Goal: Task Accomplishment & Management: Use online tool/utility

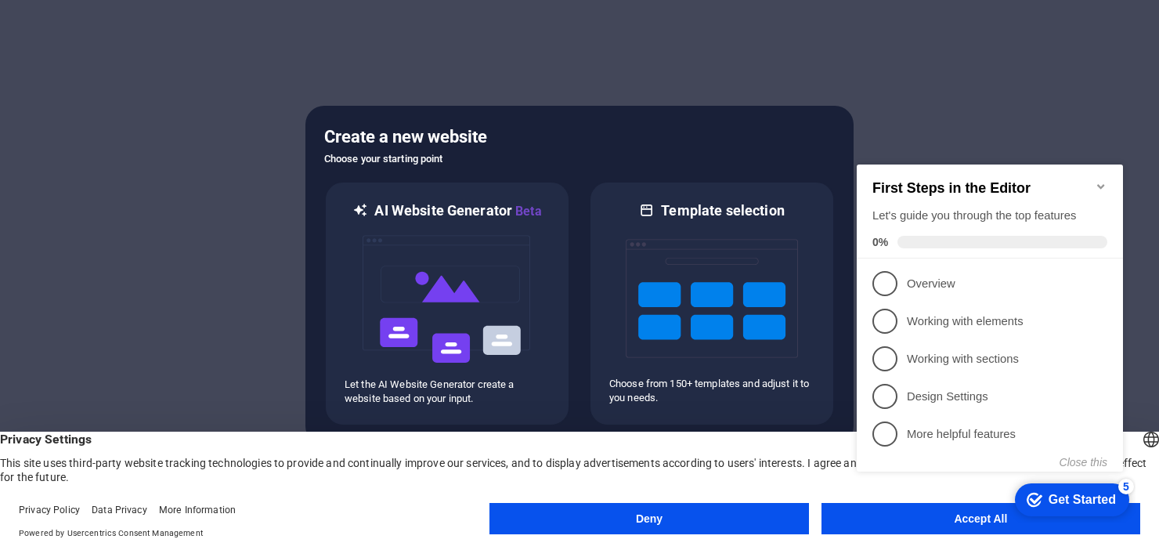
click div "checkmark Get Started 5 First Steps in the Editor Let's guide you through the t…"
click at [831, 517] on button "Accept All" at bounding box center [980, 518] width 319 height 31
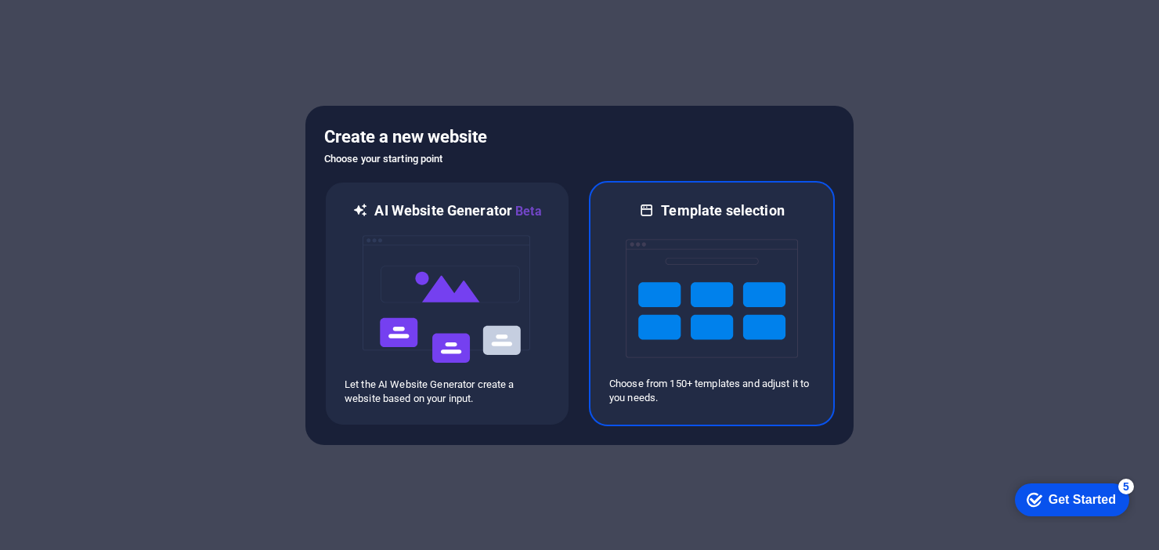
click at [740, 311] on img at bounding box center [712, 298] width 172 height 157
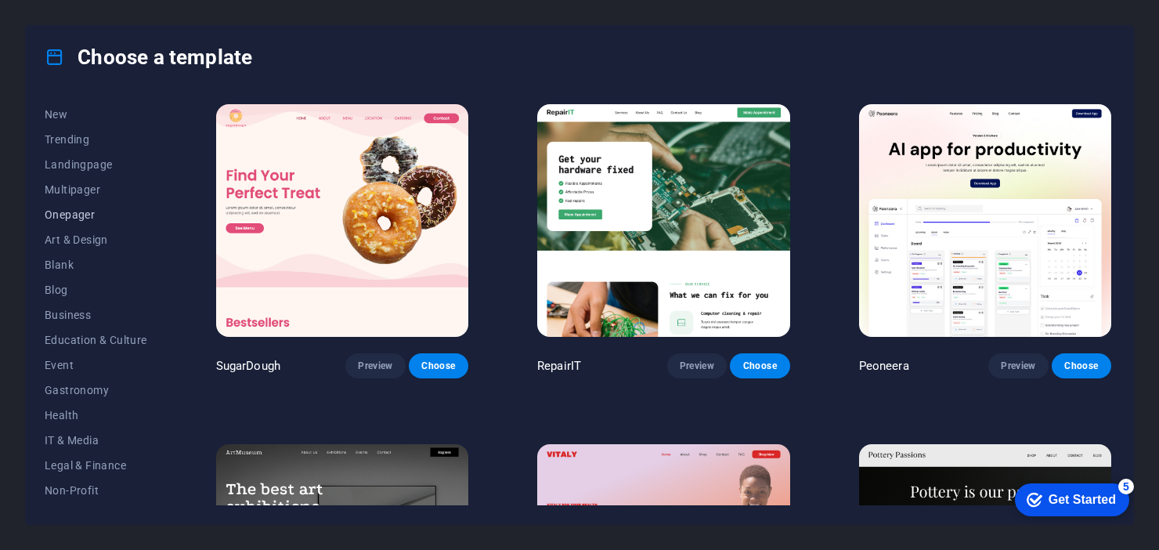
scroll to position [50, 0]
click at [51, 314] on span "Business" at bounding box center [96, 314] width 103 height 13
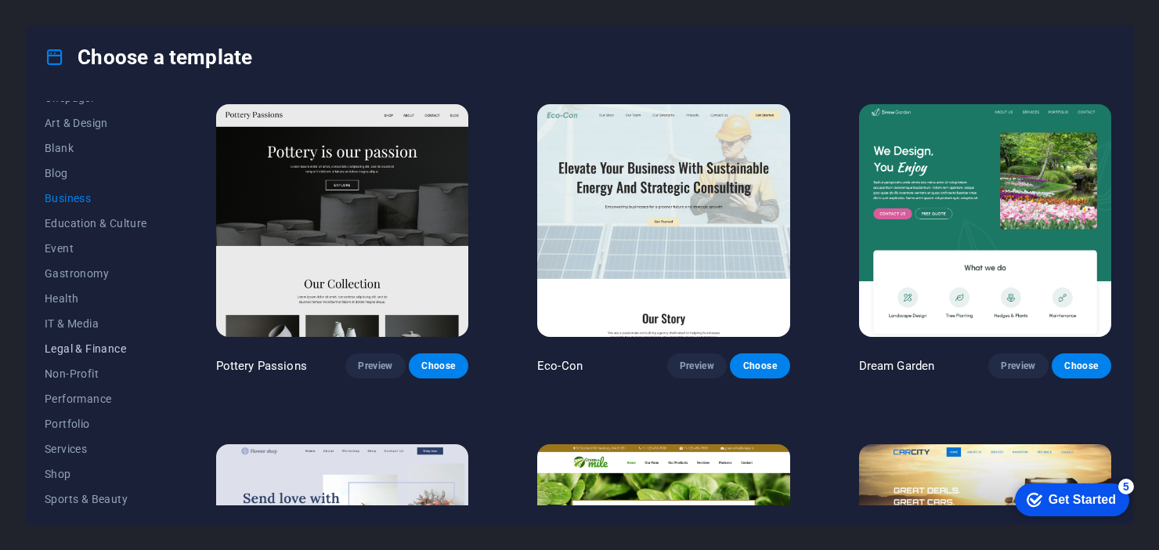
scroll to position [171, 0]
click at [63, 442] on span "Services" at bounding box center [96, 444] width 103 height 13
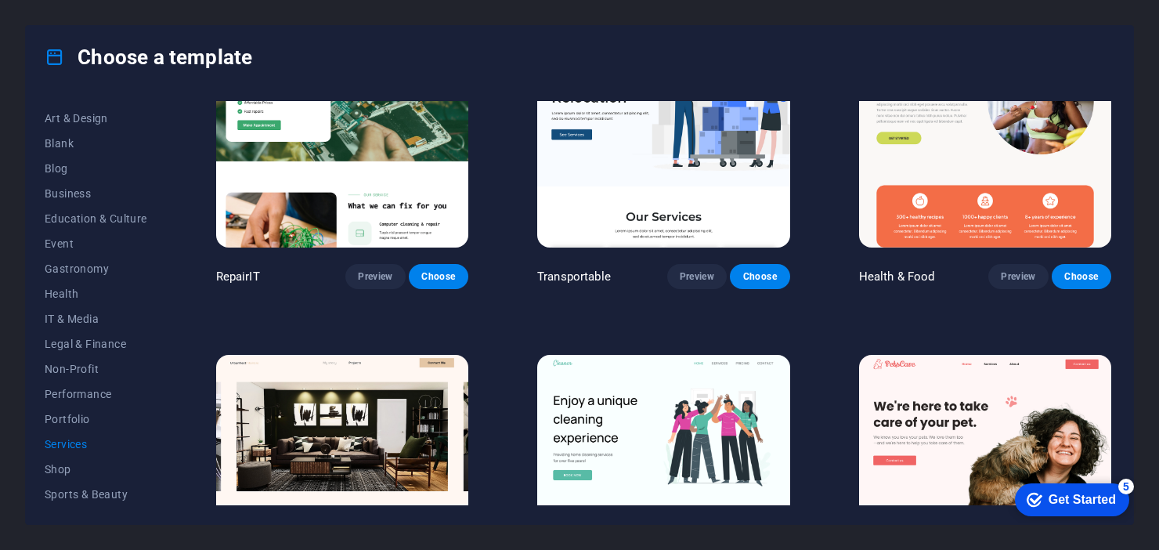
scroll to position [0, 0]
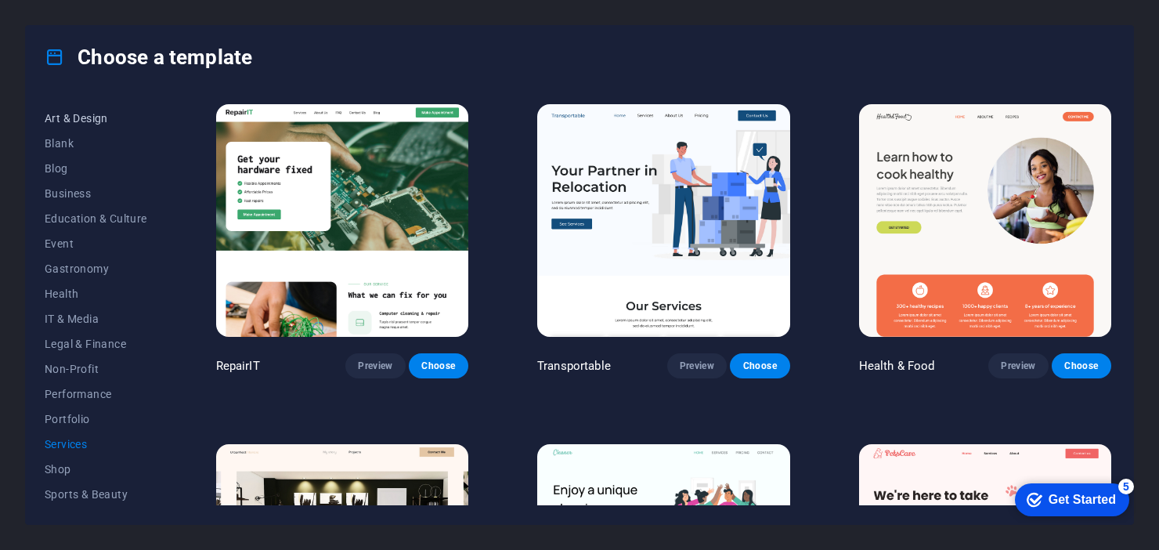
click at [67, 115] on span "Art & Design" at bounding box center [96, 118] width 103 height 13
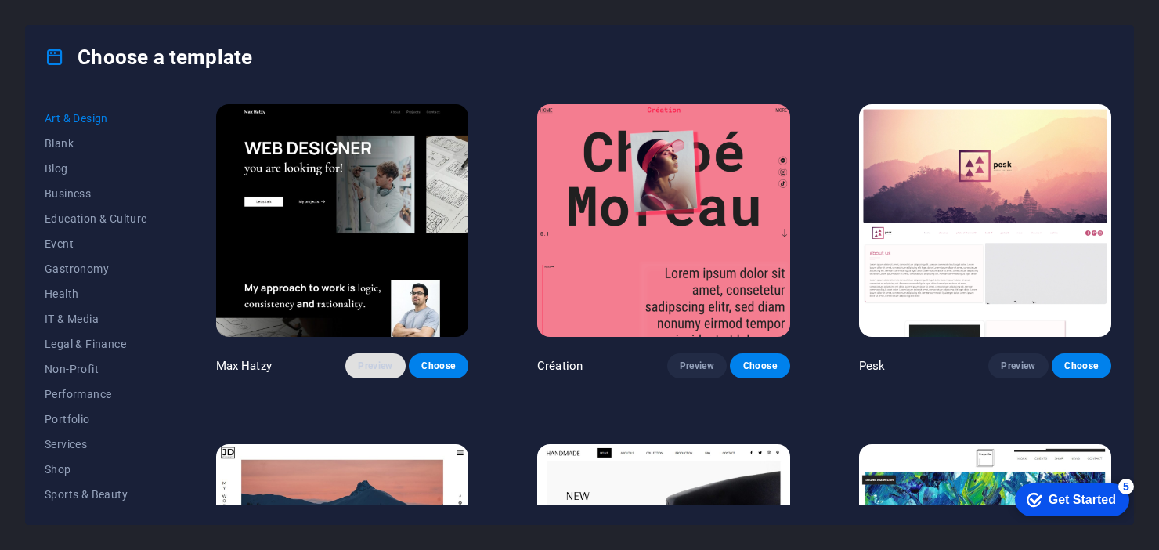
click at [365, 363] on span "Preview" at bounding box center [375, 365] width 34 height 13
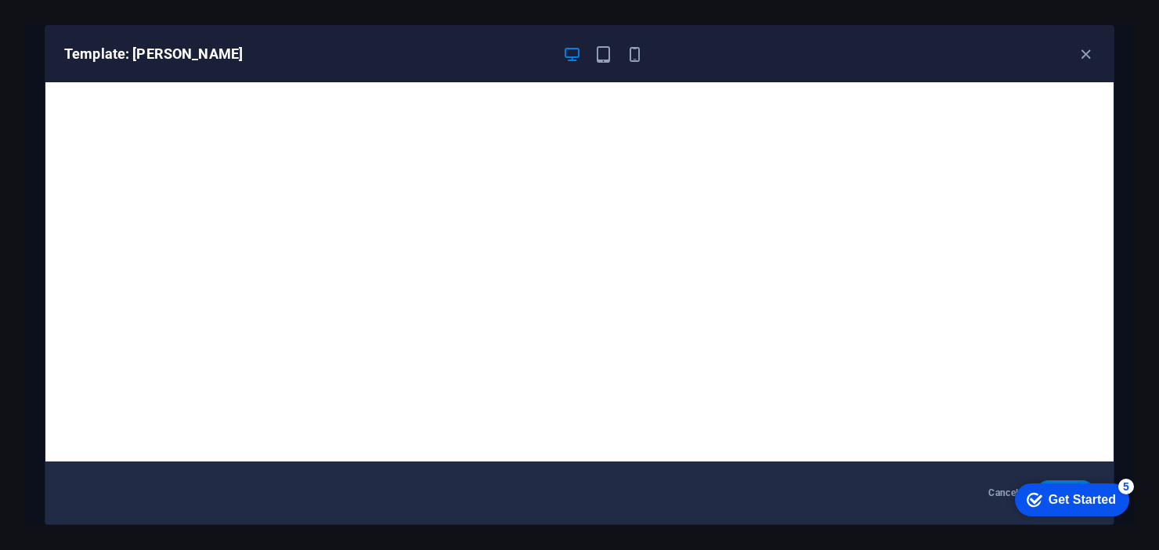
scroll to position [4, 0]
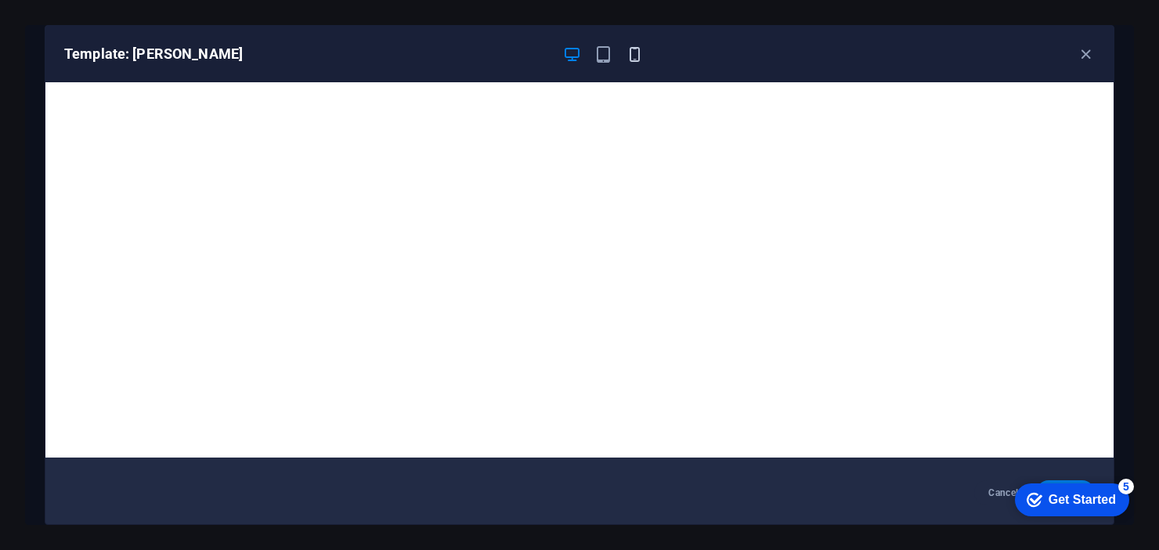
click at [638, 53] on icon "button" at bounding box center [635, 54] width 18 height 18
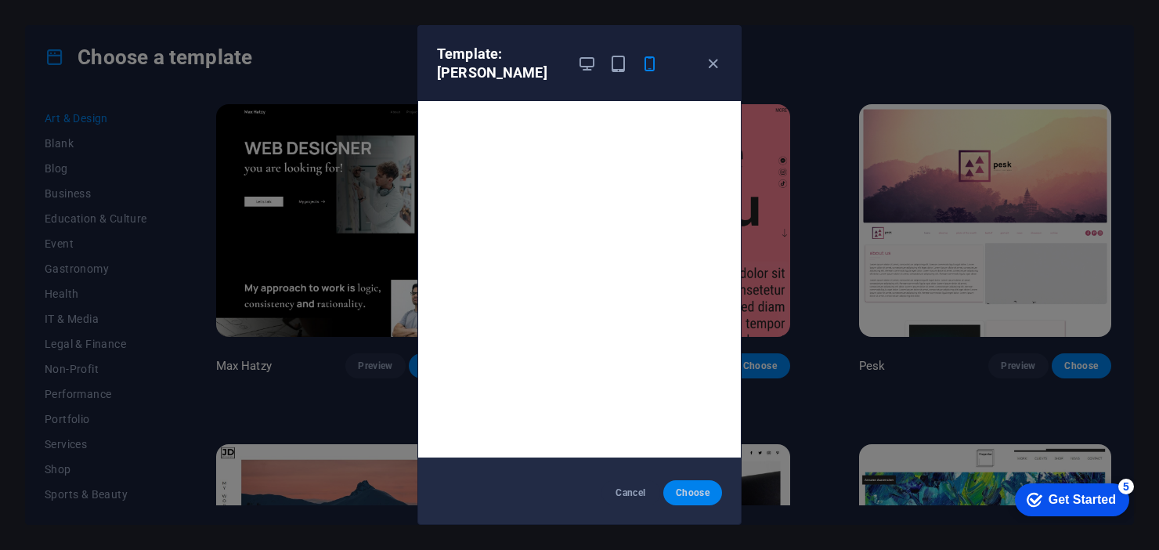
click at [694, 494] on span "Choose" at bounding box center [693, 492] width 34 height 13
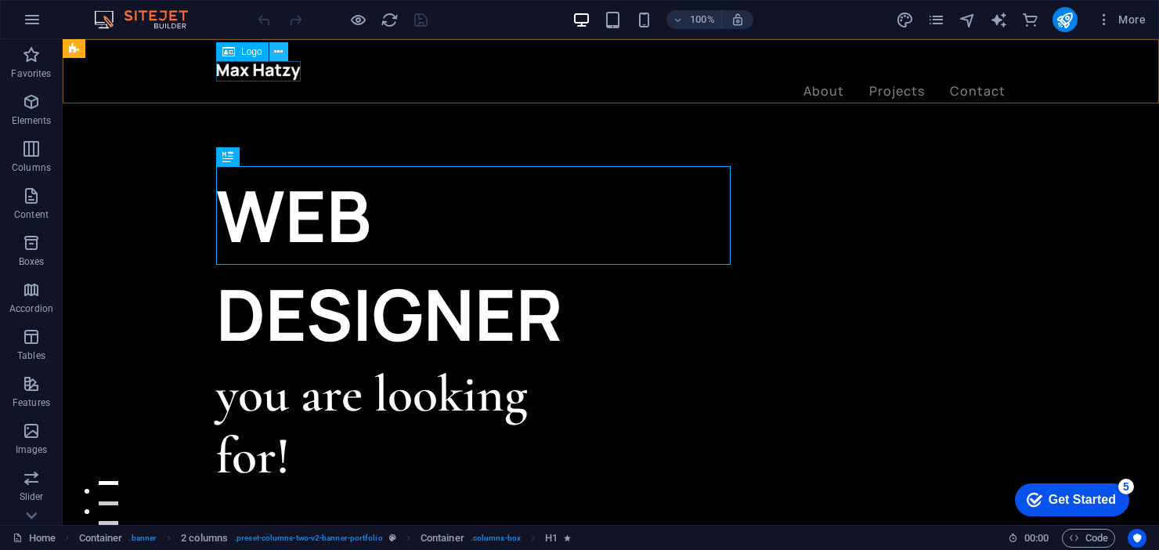
click at [280, 52] on icon at bounding box center [278, 52] width 9 height 16
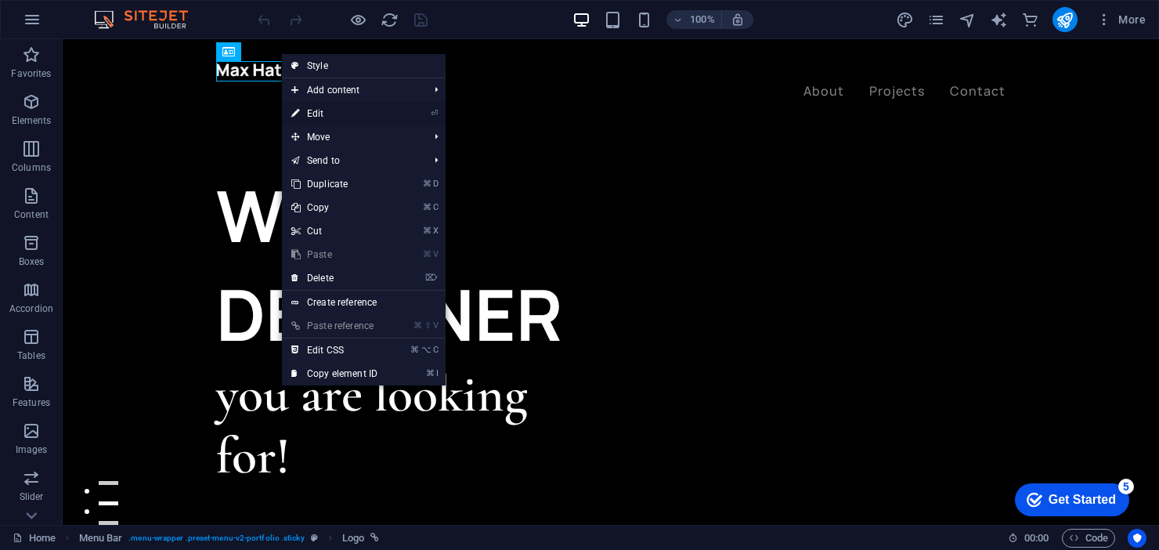
click at [308, 111] on link "⏎ Edit" at bounding box center [334, 113] width 105 height 23
select select "px"
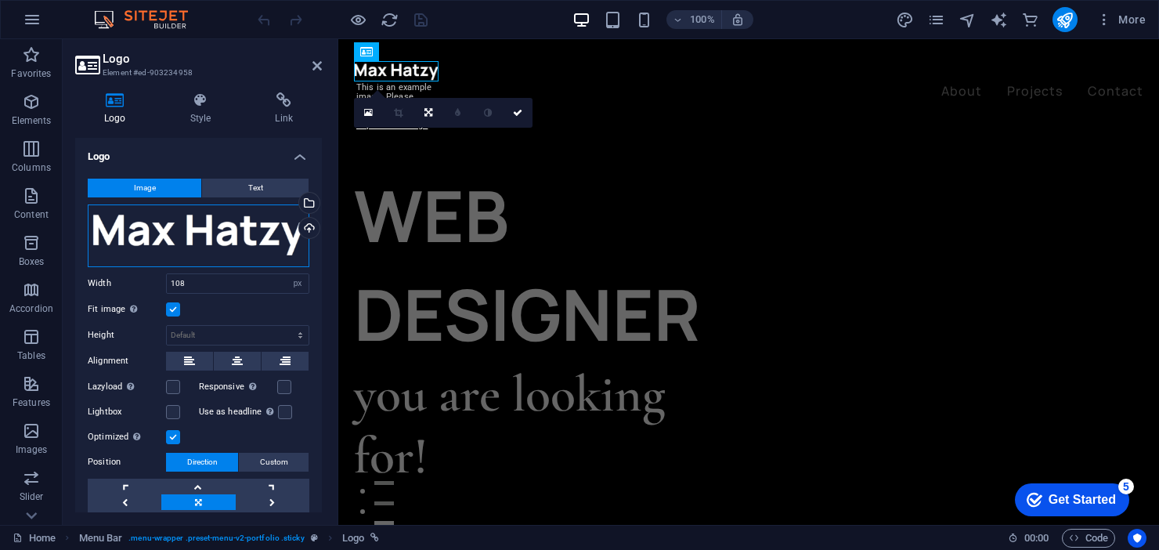
click at [178, 233] on div "Drag files here, click to choose files or select files from Files or our free s…" at bounding box center [199, 235] width 222 height 63
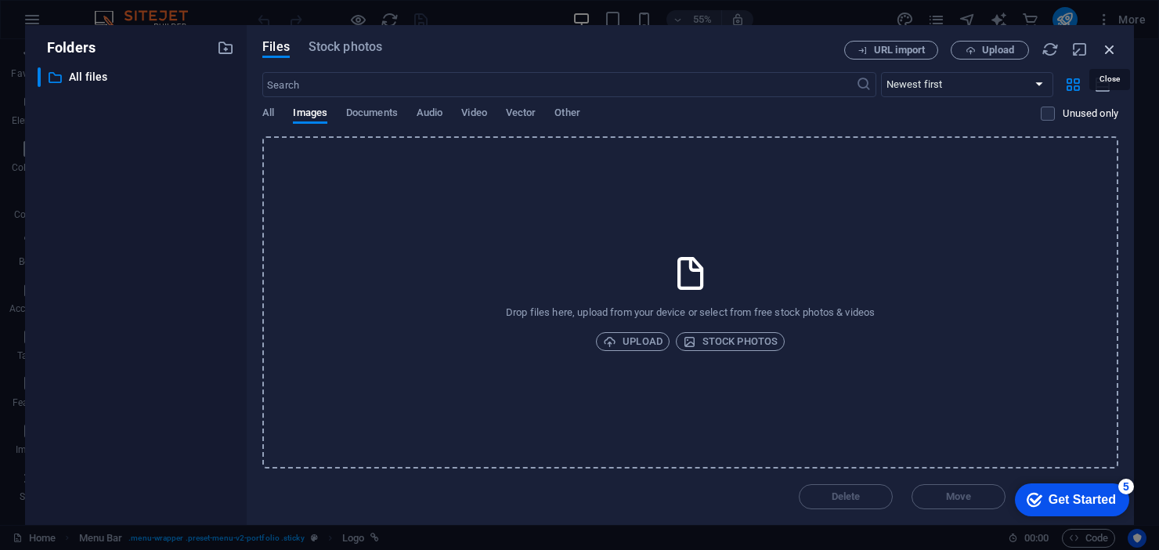
click at [1109, 48] on icon "button" at bounding box center [1109, 49] width 17 height 17
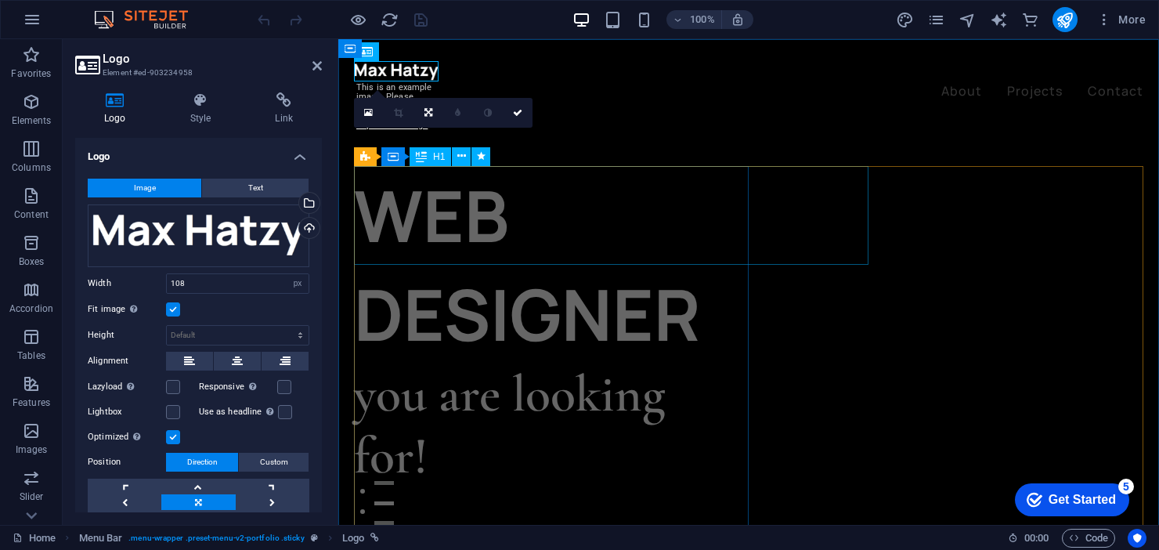
click at [521, 219] on div "WEB DESIGNER" at bounding box center [551, 264] width 395 height 197
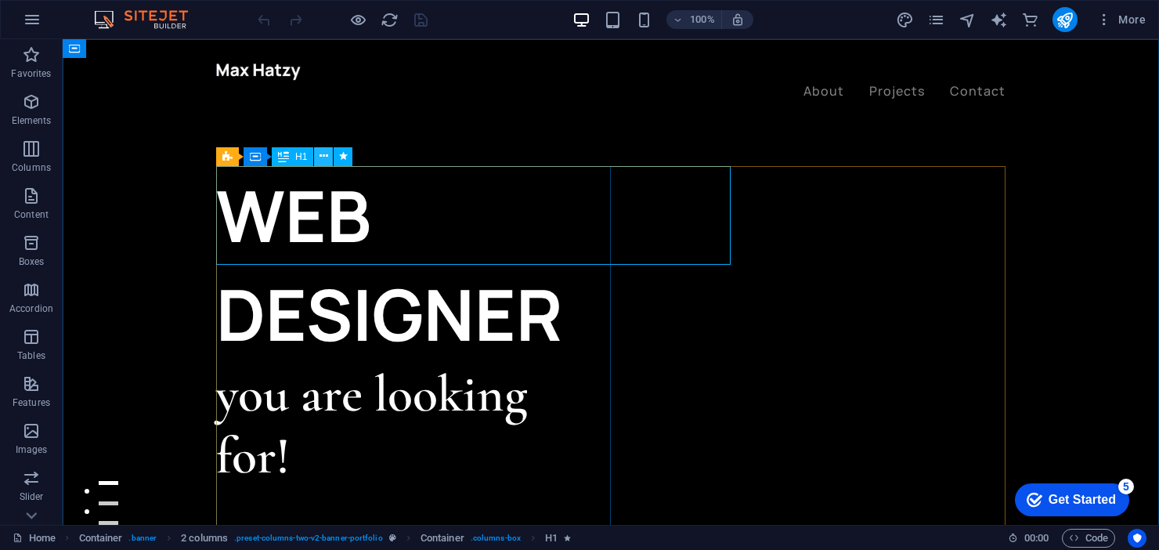
click at [319, 157] on icon at bounding box center [323, 156] width 9 height 16
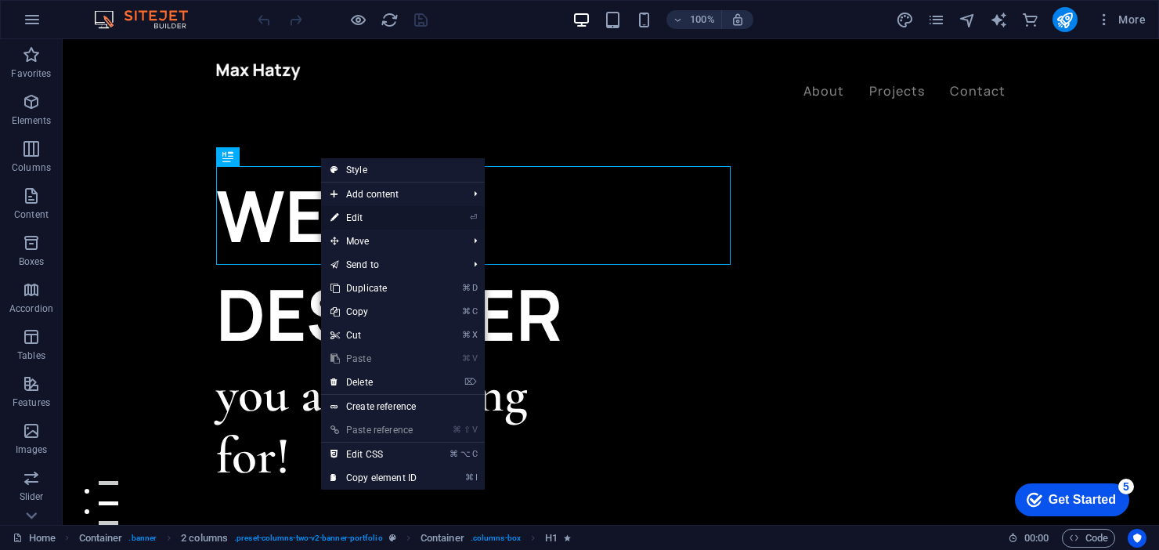
drag, startPoint x: 355, startPoint y: 216, endPoint x: 17, endPoint y: 177, distance: 340.5
click at [355, 216] on link "⏎ Edit" at bounding box center [373, 217] width 105 height 23
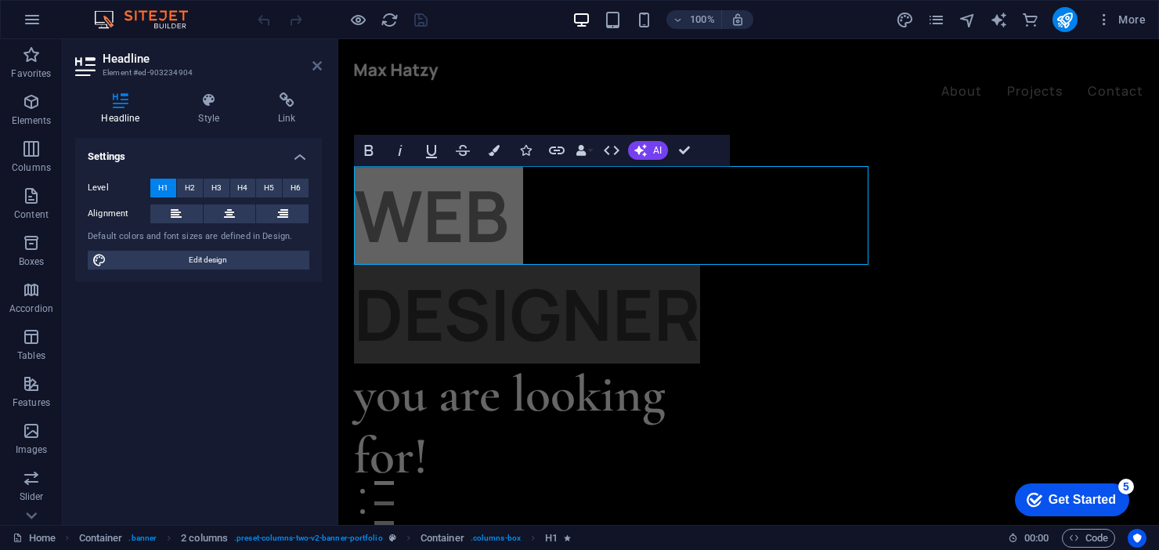
click at [316, 65] on icon at bounding box center [316, 66] width 9 height 13
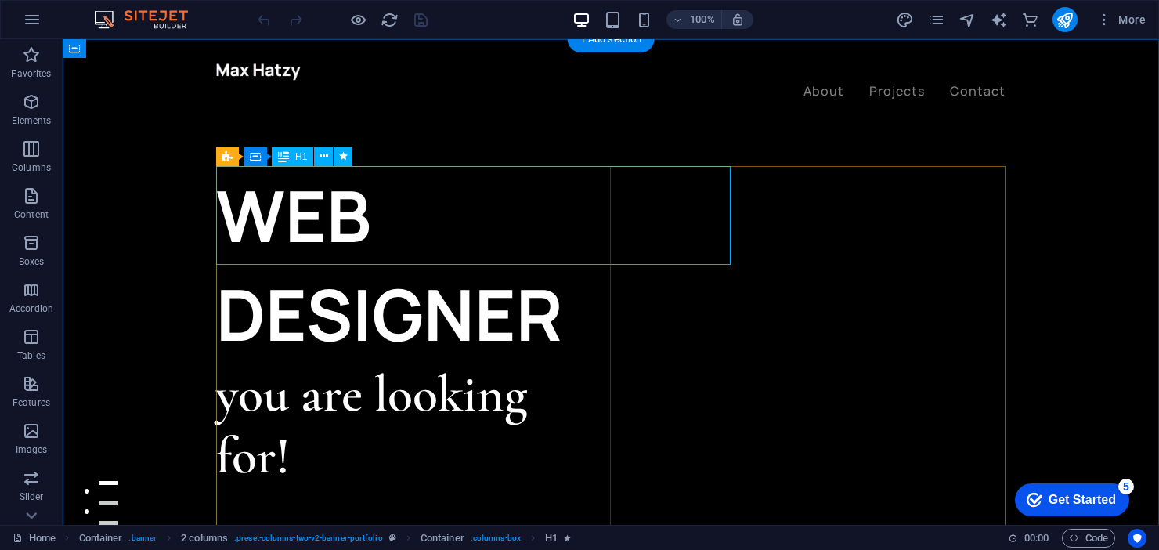
click at [377, 220] on div "WEB DESIGNER" at bounding box center [413, 264] width 395 height 197
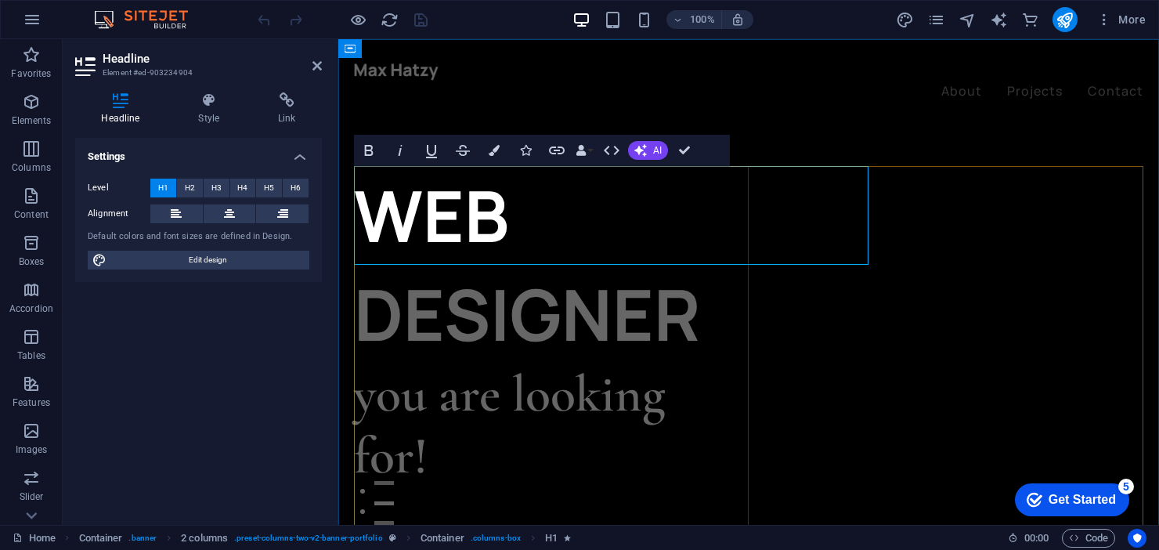
click at [466, 217] on h1 "WEB DESIGNER" at bounding box center [551, 264] width 395 height 197
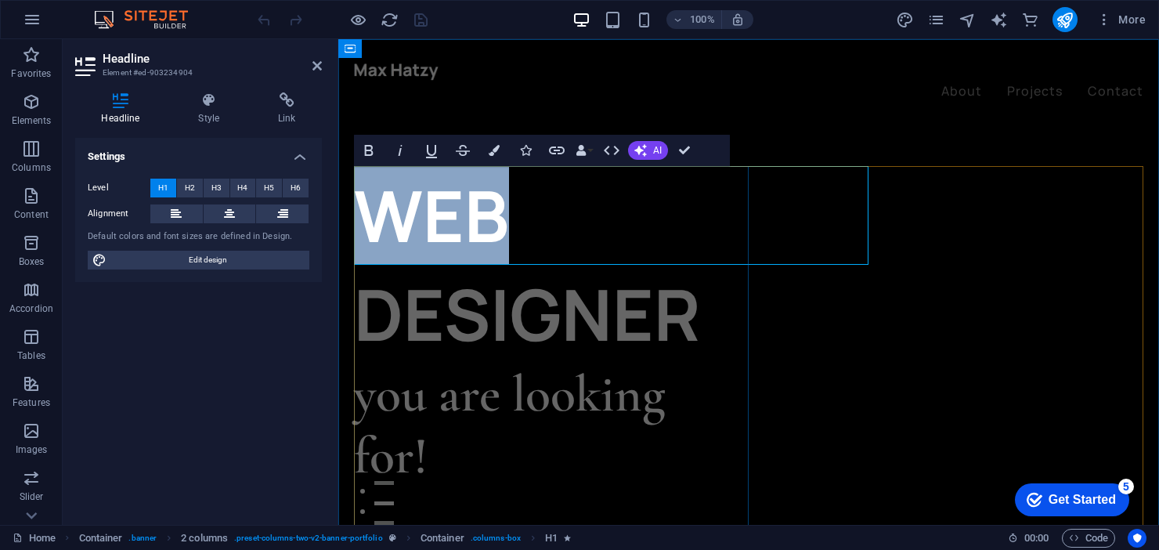
click at [466, 217] on h1 "WEB DESIGNER" at bounding box center [551, 264] width 395 height 197
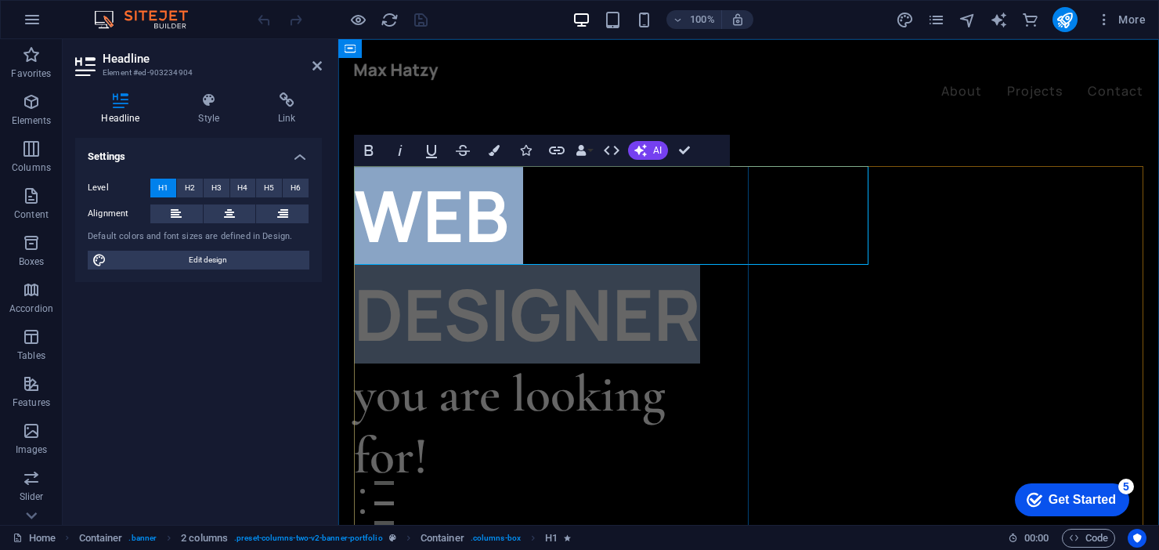
click at [466, 217] on h1 "WEB DESIGNER" at bounding box center [551, 264] width 395 height 197
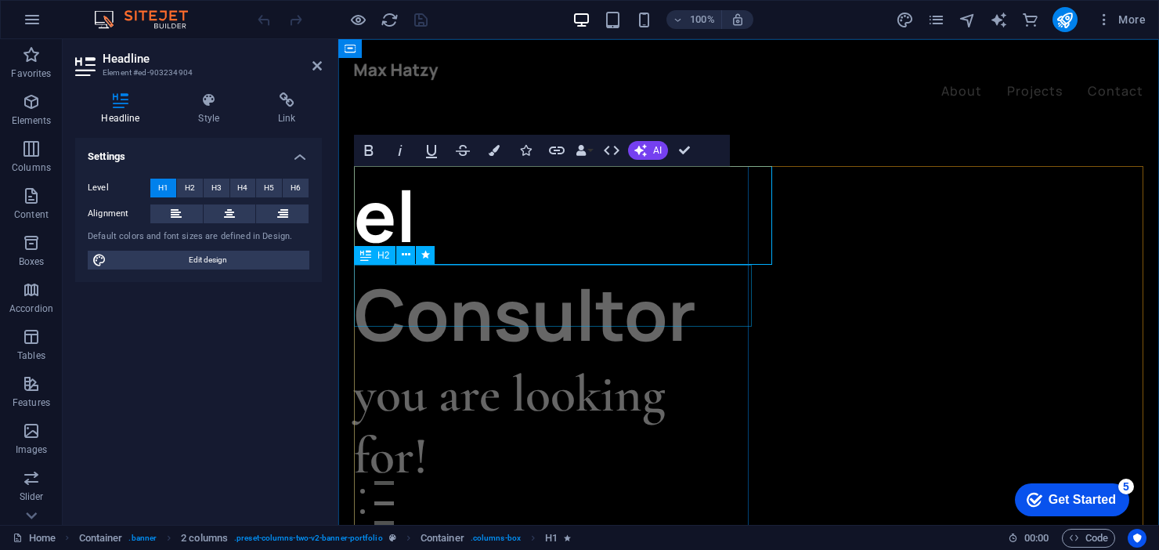
click at [433, 363] on div "you are looking for!" at bounding box center [551, 425] width 395 height 124
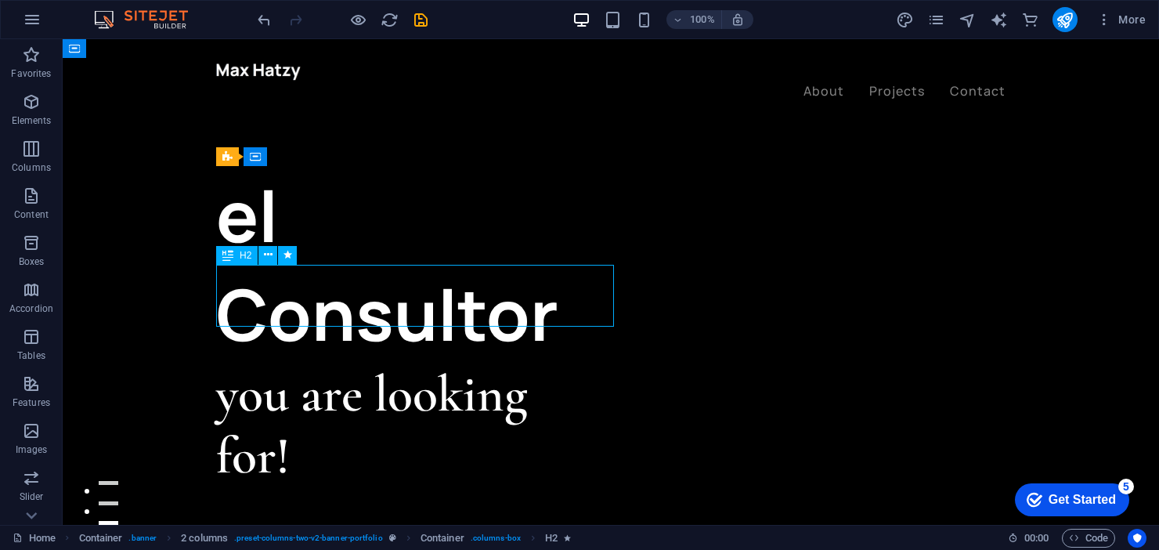
click at [305, 363] on div "you are looking for!" at bounding box center [413, 425] width 395 height 124
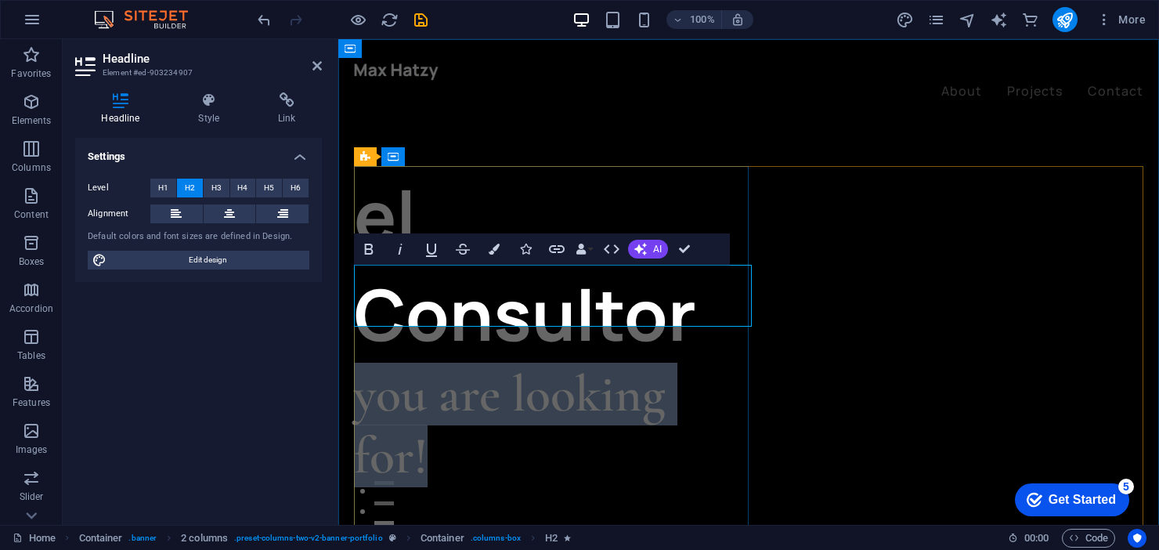
click at [473, 363] on h2 "you are looking for!" at bounding box center [551, 425] width 395 height 124
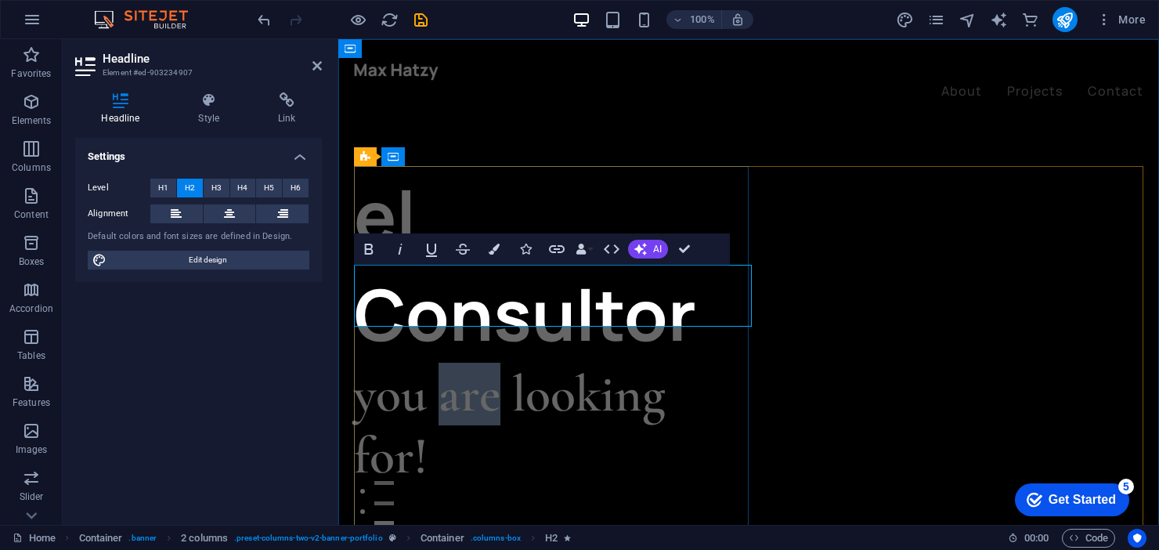
click at [473, 363] on h2 "you are looking for!" at bounding box center [551, 425] width 395 height 124
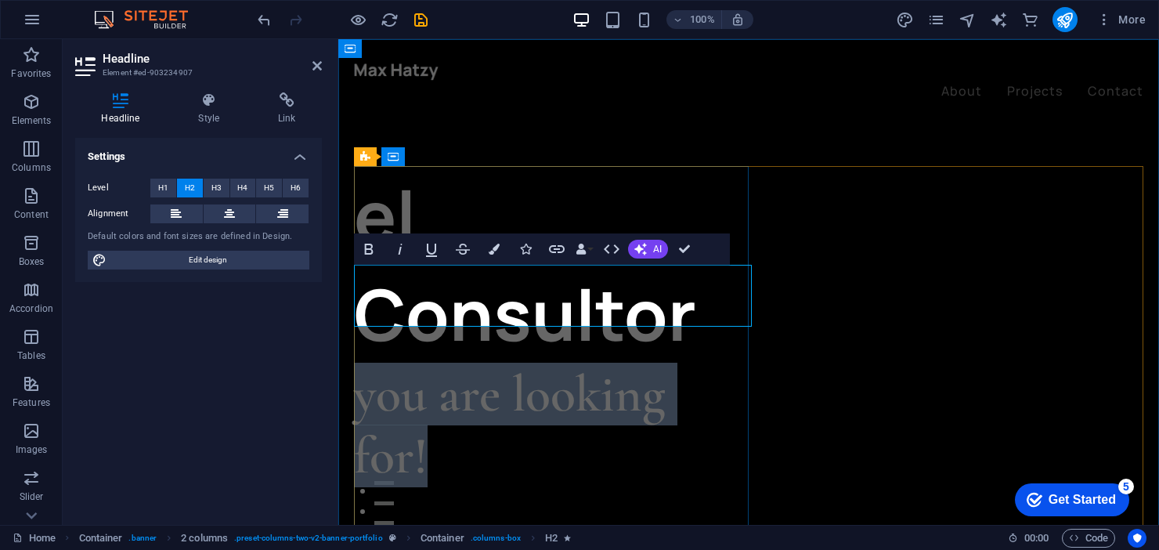
click at [472, 363] on h2 "you are looking for!" at bounding box center [551, 425] width 395 height 124
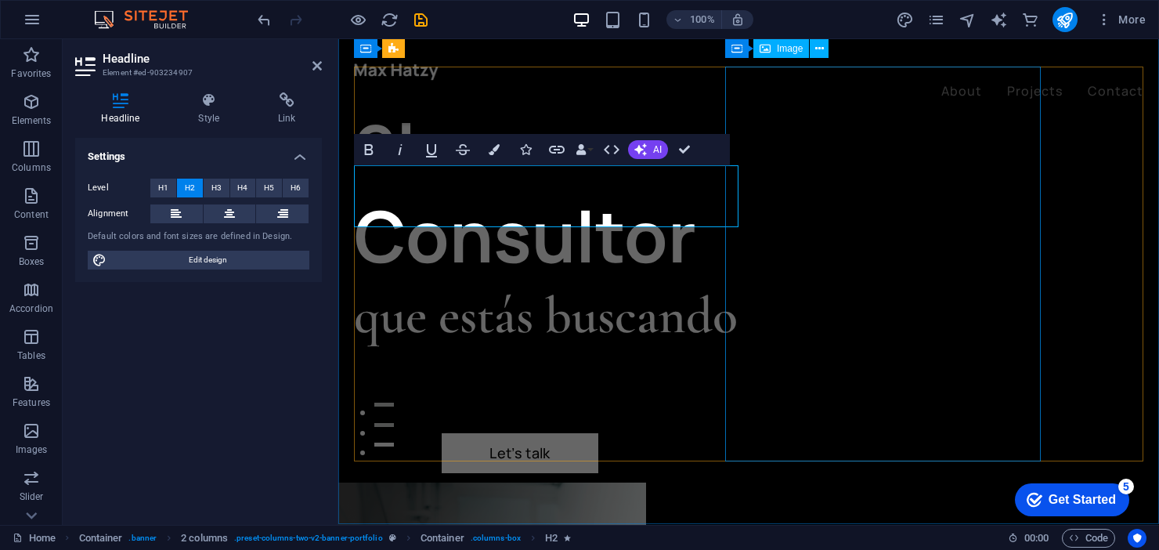
scroll to position [77, 0]
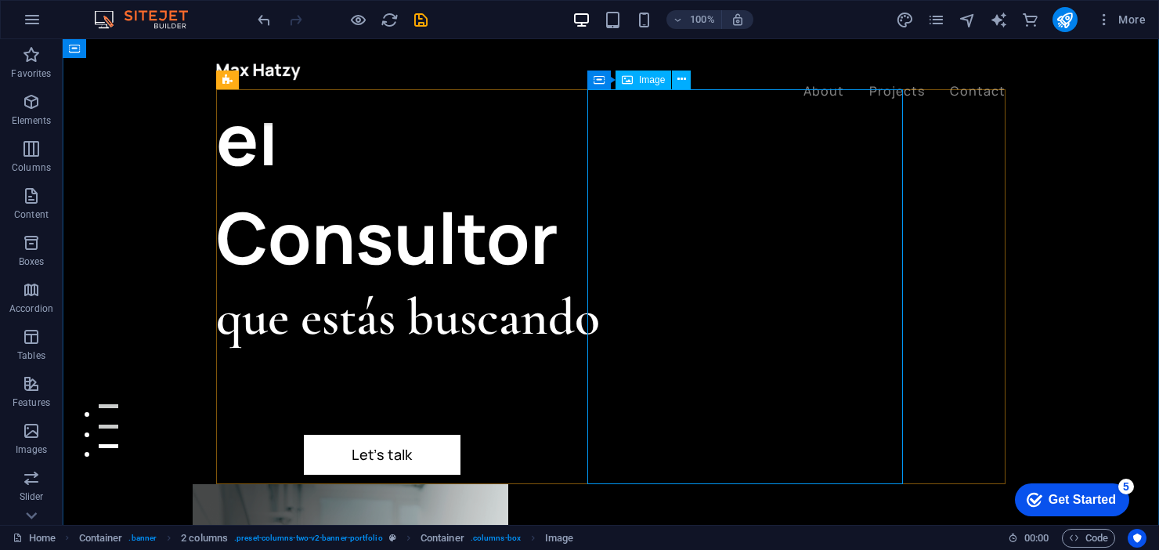
select select "%"
select select "px"
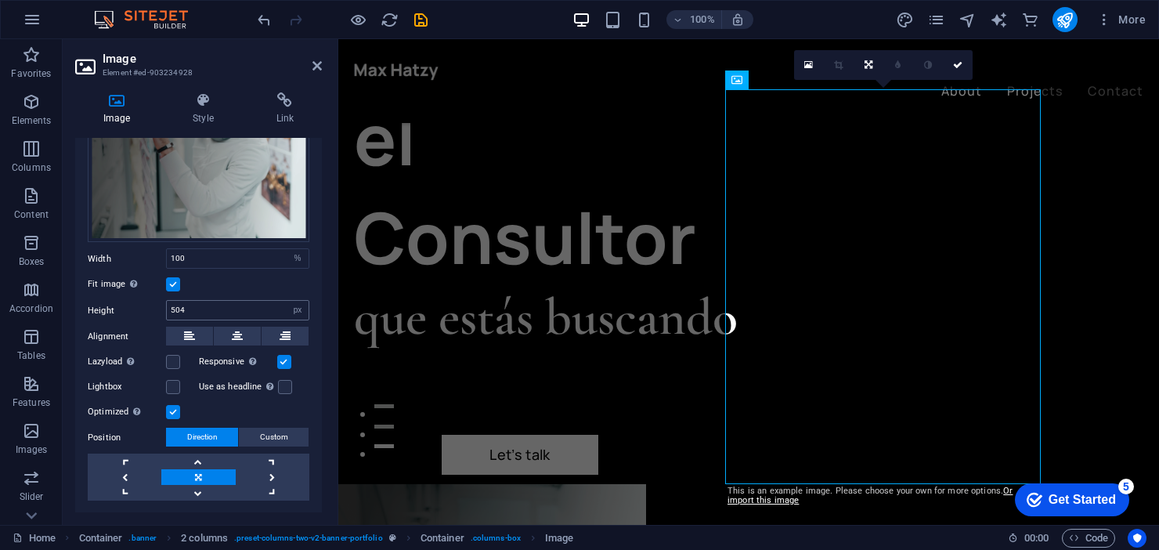
scroll to position [232, 0]
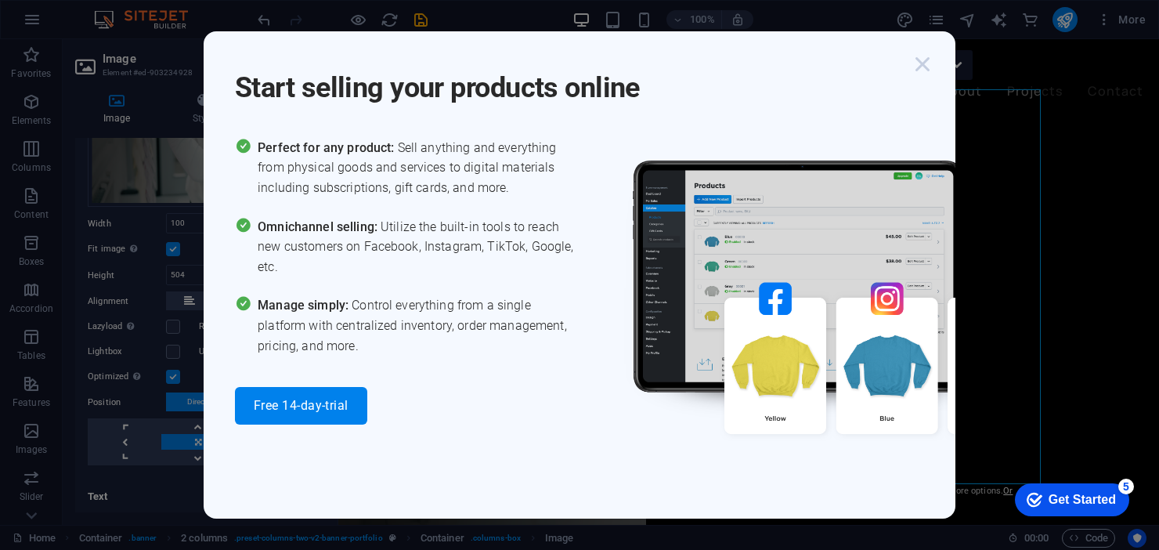
click at [927, 61] on icon "button" at bounding box center [922, 64] width 28 height 28
